Goal: Communication & Community: Connect with others

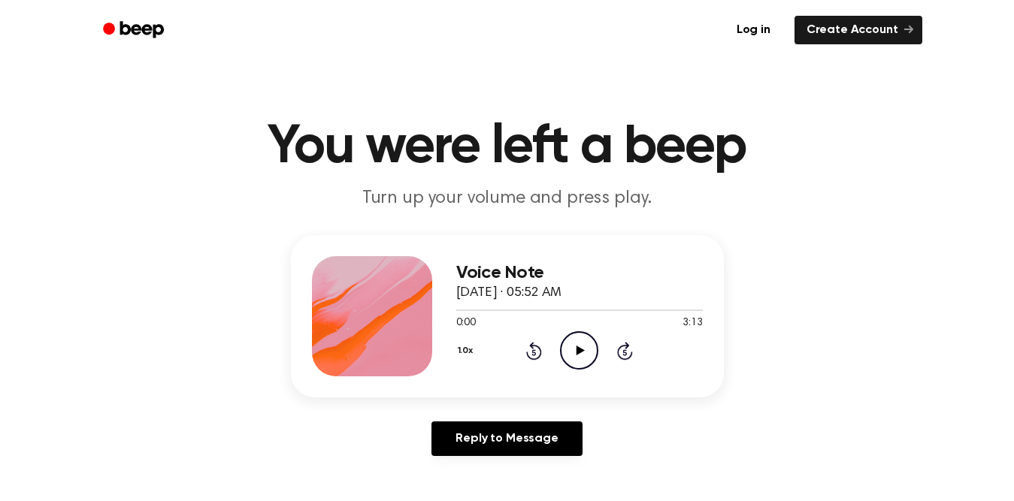
click at [586, 349] on icon "Play Audio" at bounding box center [579, 350] width 38 height 38
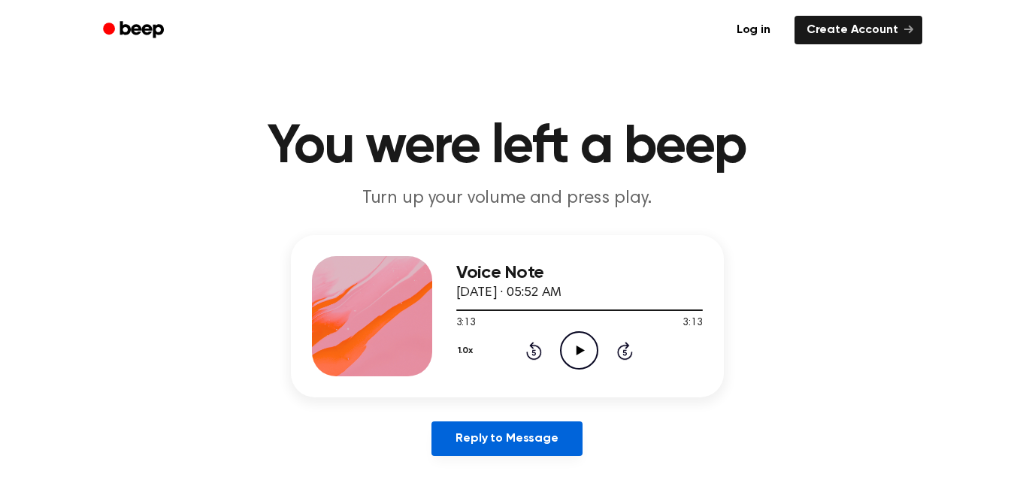
click at [526, 434] on link "Reply to Message" at bounding box center [506, 439] width 150 height 35
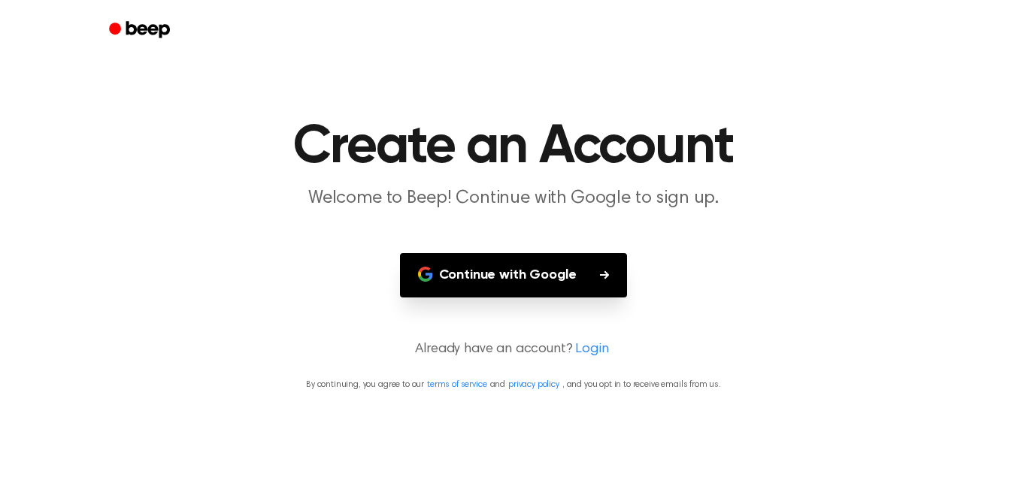
click at [528, 285] on button "Continue with Google" at bounding box center [514, 275] width 228 height 44
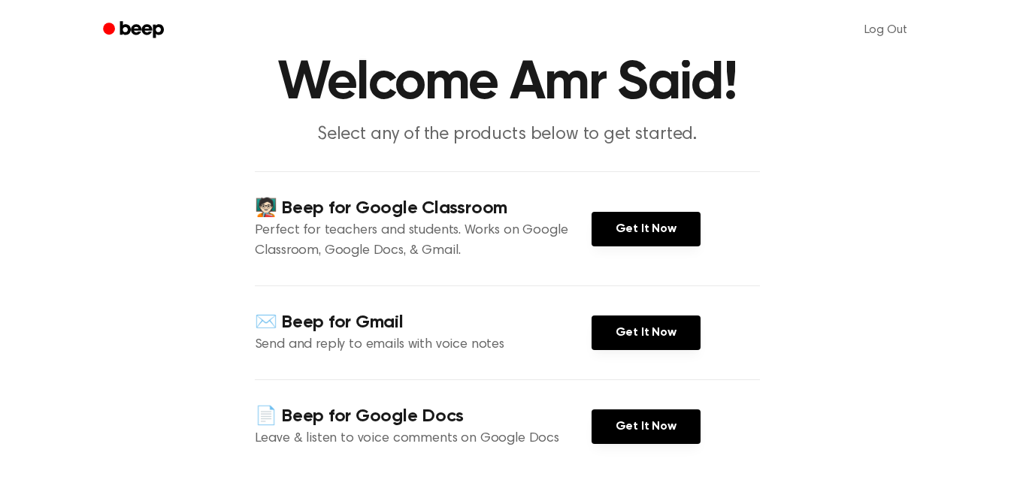
scroll to position [60, 0]
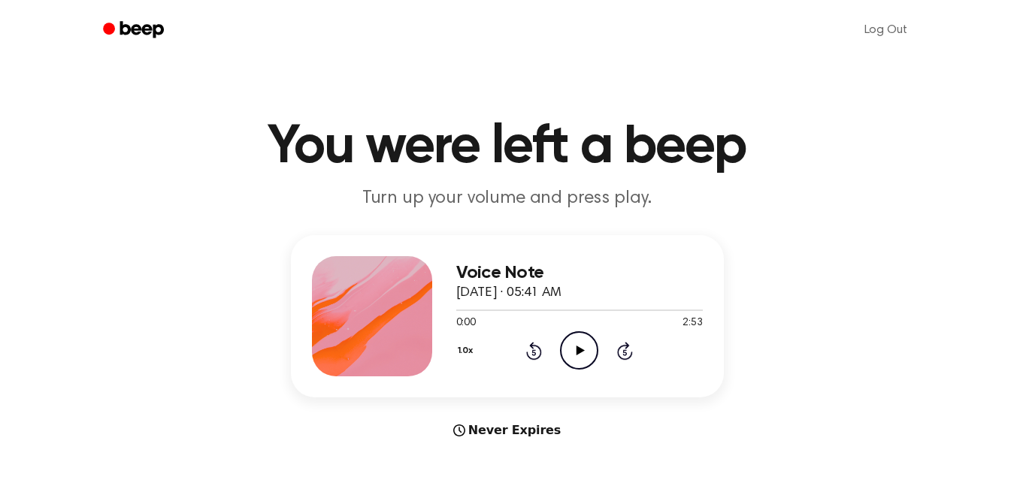
click at [567, 351] on icon "Play Audio" at bounding box center [579, 350] width 38 height 38
